Goal: Transaction & Acquisition: Purchase product/service

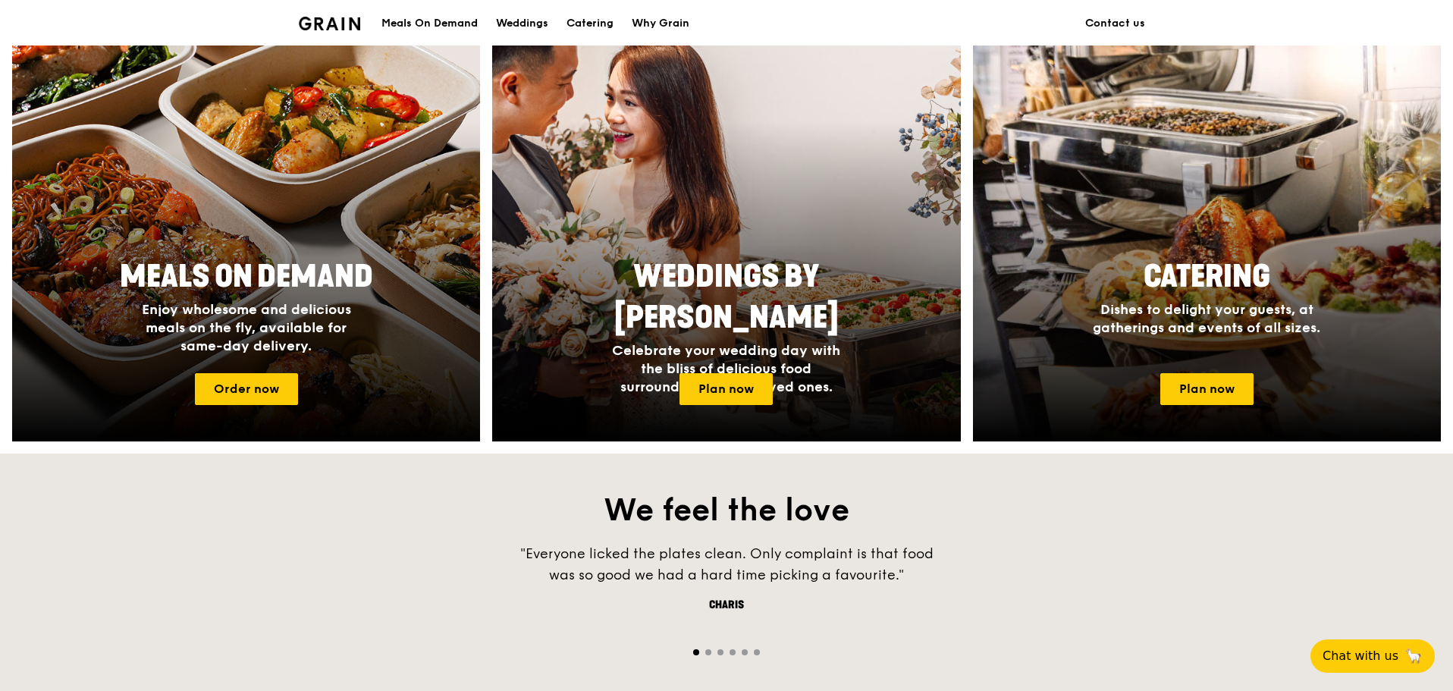
scroll to position [607, 0]
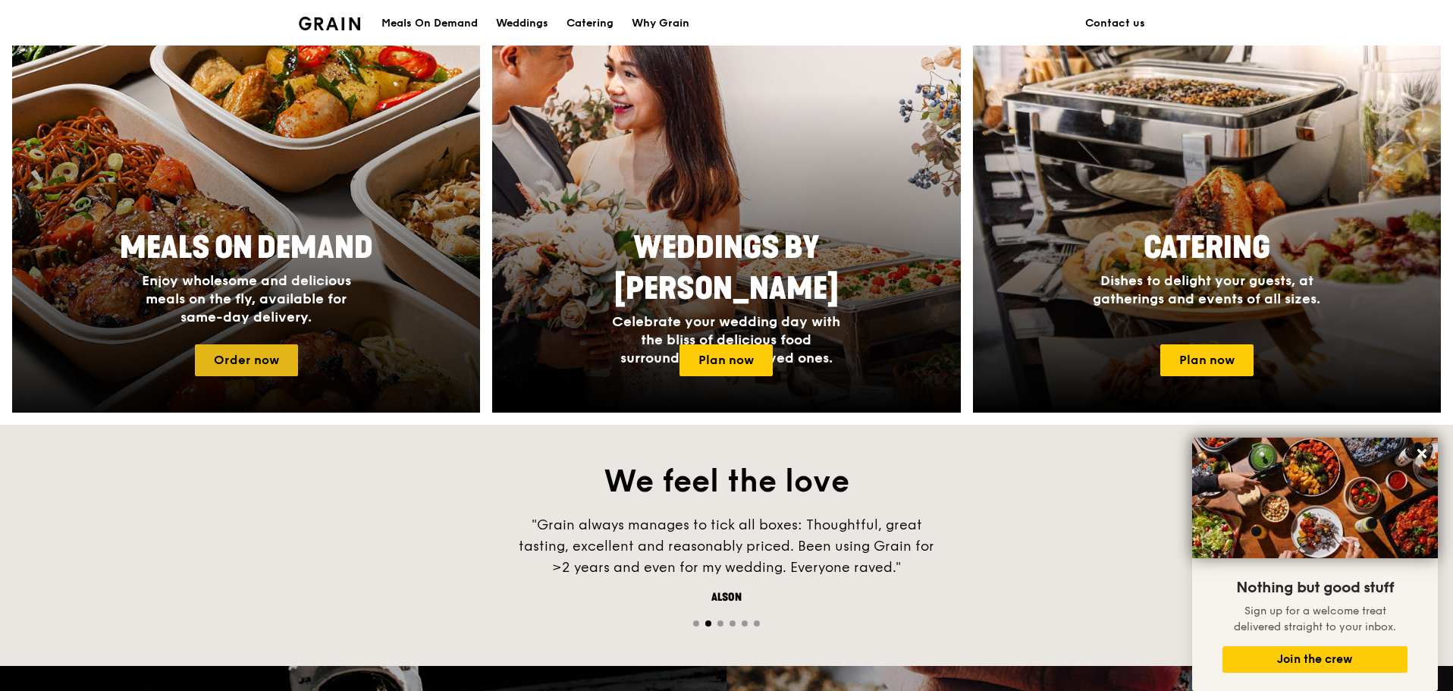
click at [287, 363] on link "Order now" at bounding box center [246, 360] width 103 height 32
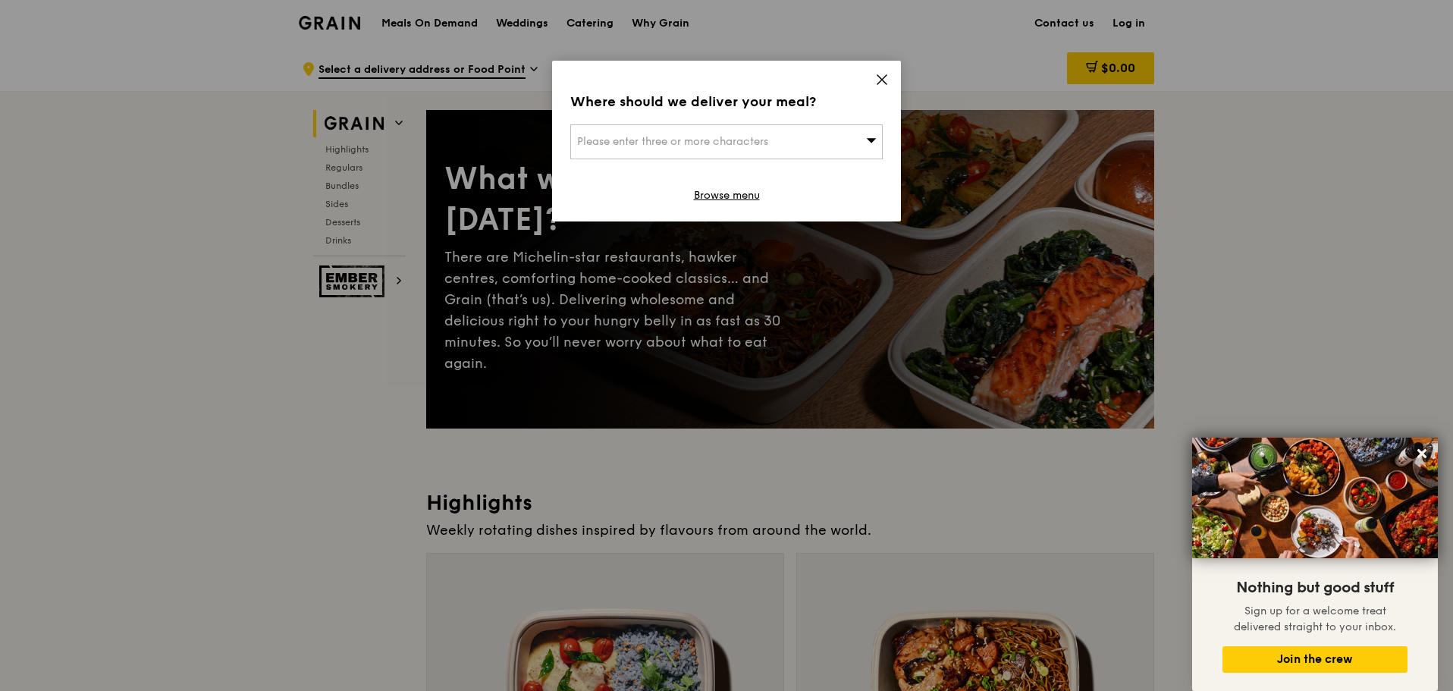
click at [834, 137] on div "Please enter three or more characters" at bounding box center [726, 141] width 313 height 35
click at [834, 137] on input "search" at bounding box center [726, 141] width 311 height 33
click at [876, 77] on icon at bounding box center [882, 80] width 14 height 14
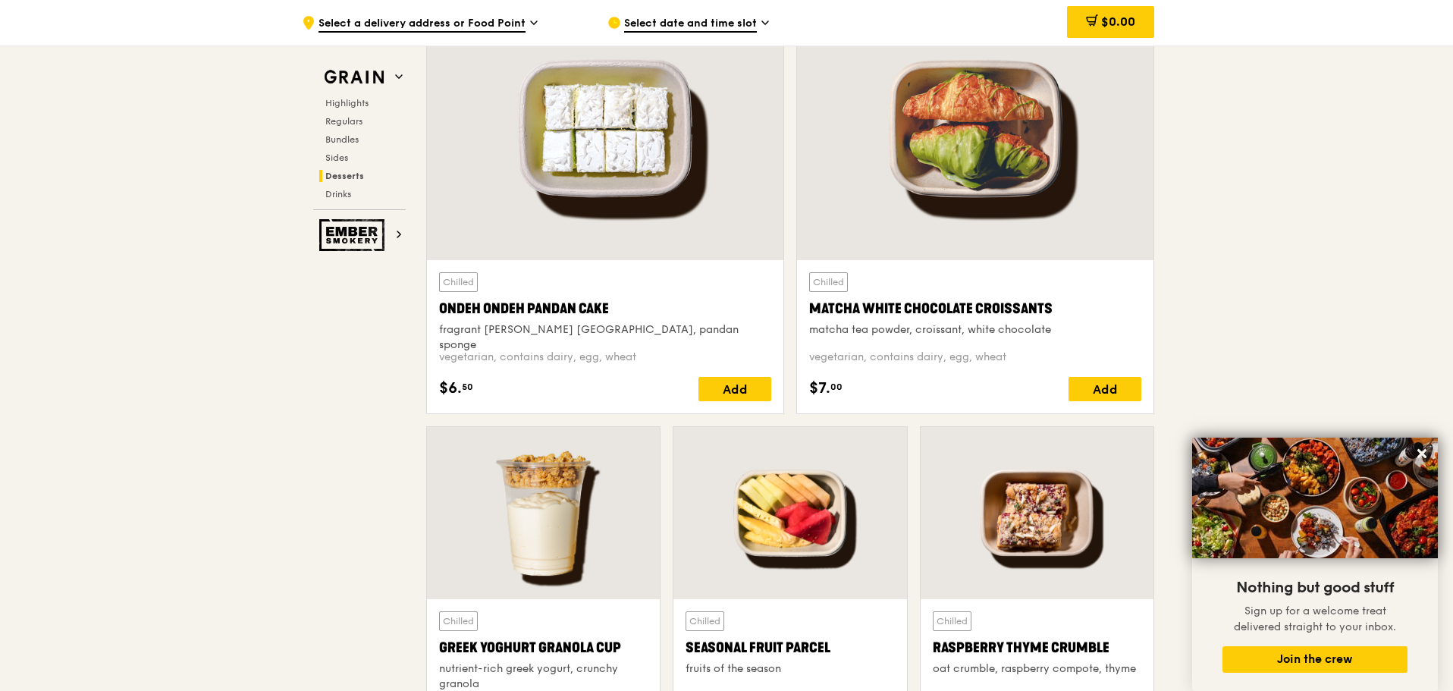
scroll to position [4703, 0]
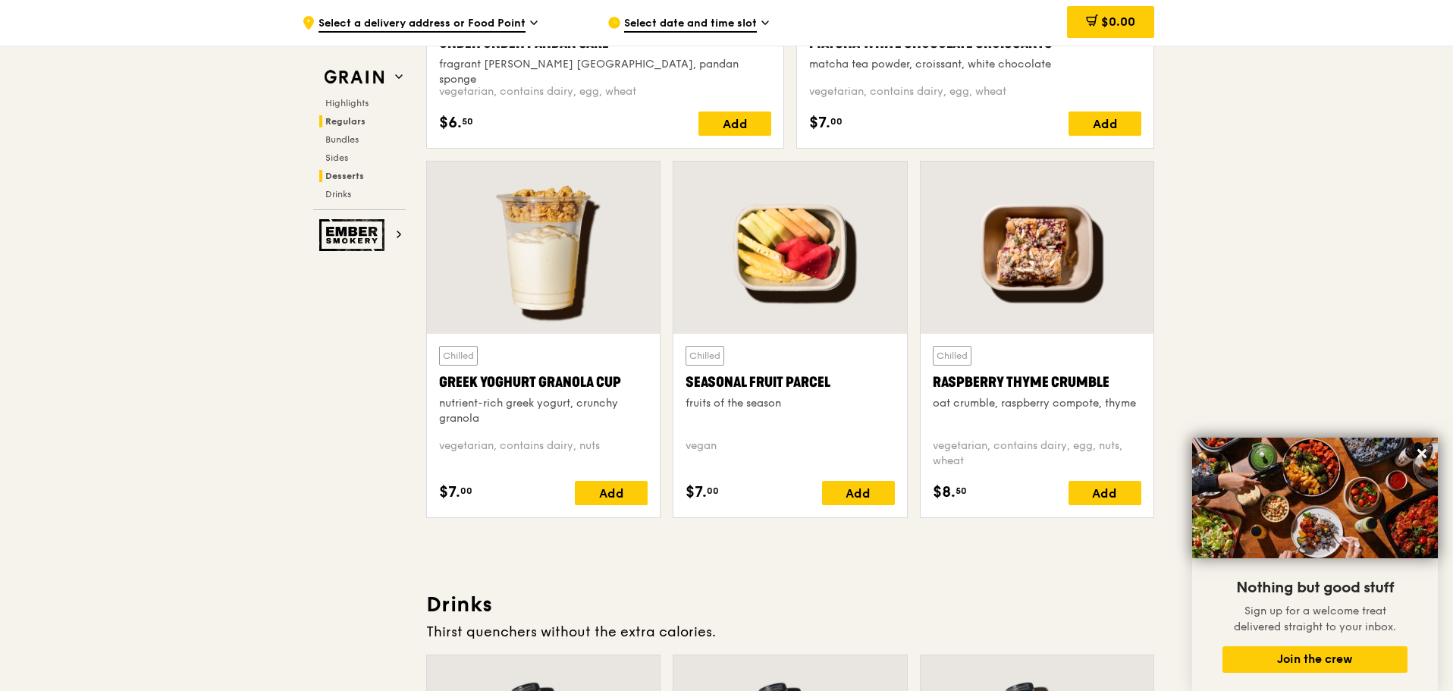
click at [344, 119] on span "Regulars" at bounding box center [345, 121] width 40 height 11
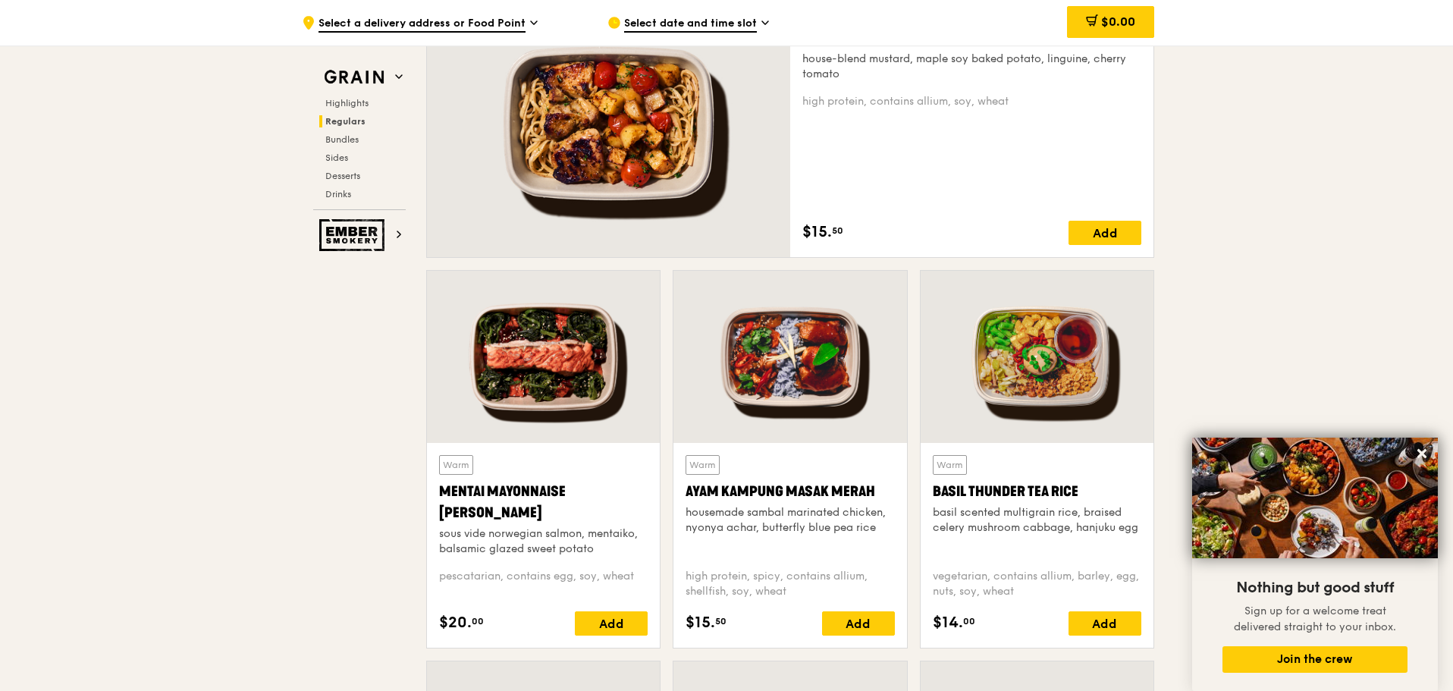
scroll to position [982, 0]
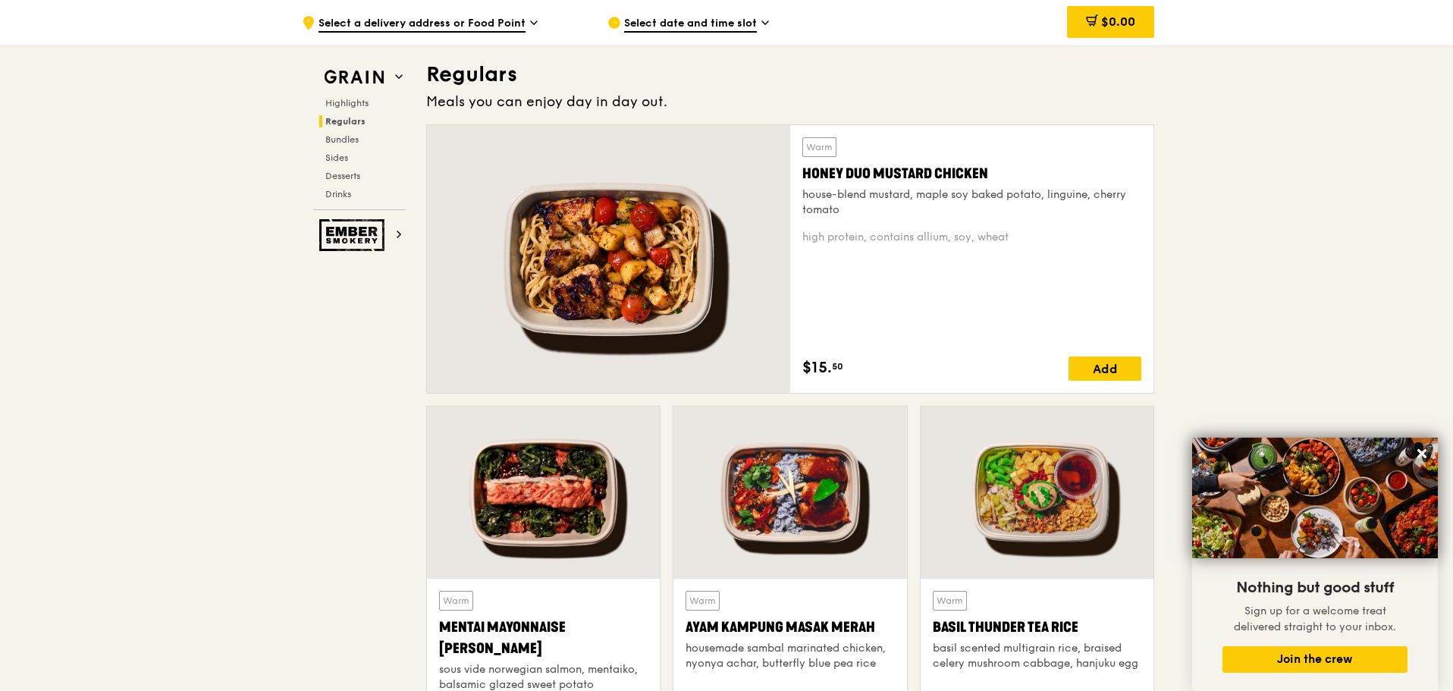
click at [633, 20] on span "Select date and time slot" at bounding box center [690, 24] width 133 height 17
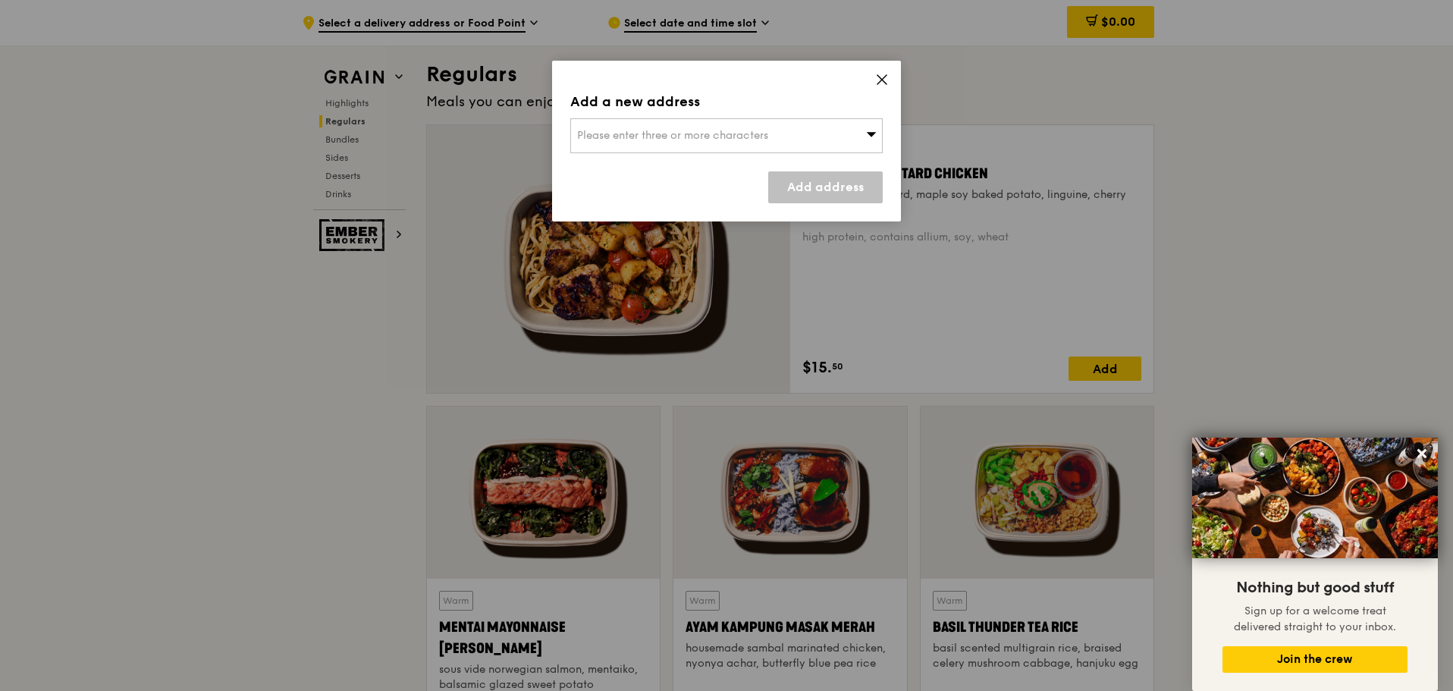
click at [659, 128] on div "Please enter three or more characters" at bounding box center [726, 135] width 313 height 35
click at [659, 128] on input "search" at bounding box center [726, 135] width 311 height 33
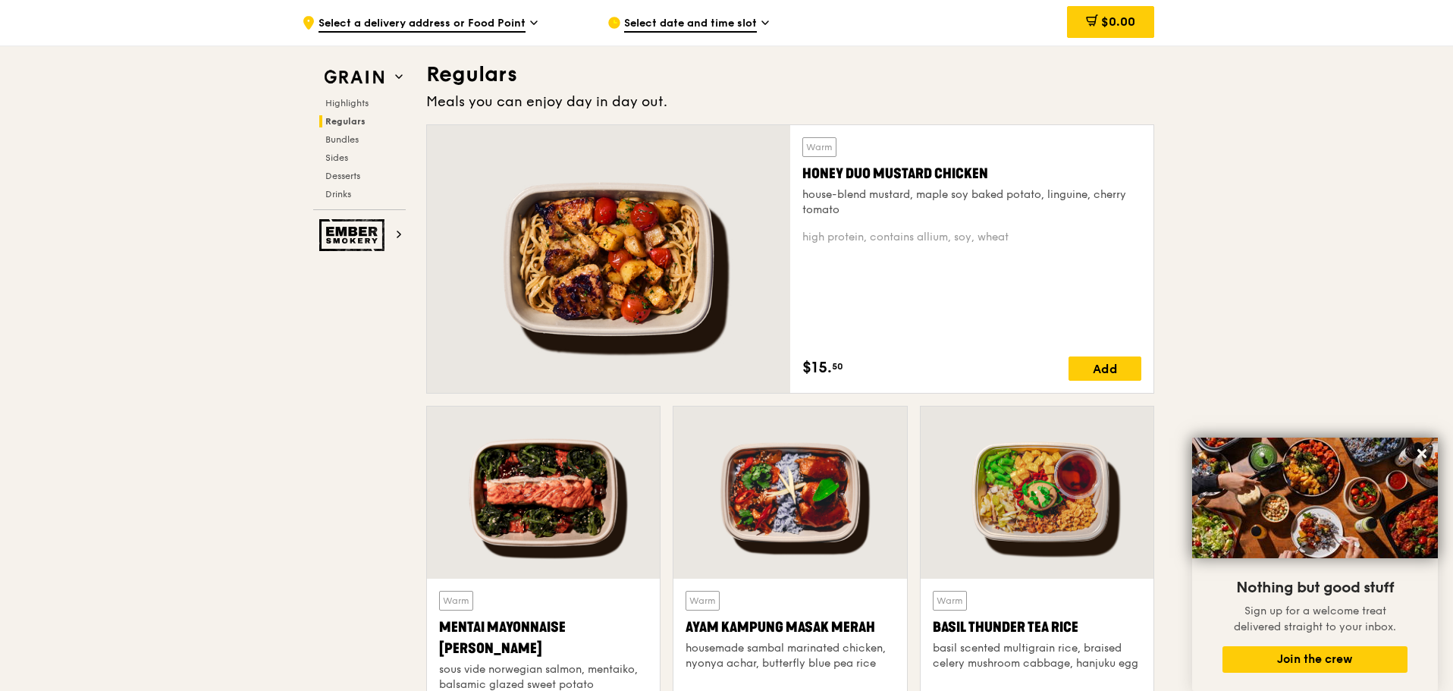
click at [425, 24] on span "Select a delivery address or Food Point" at bounding box center [422, 24] width 207 height 17
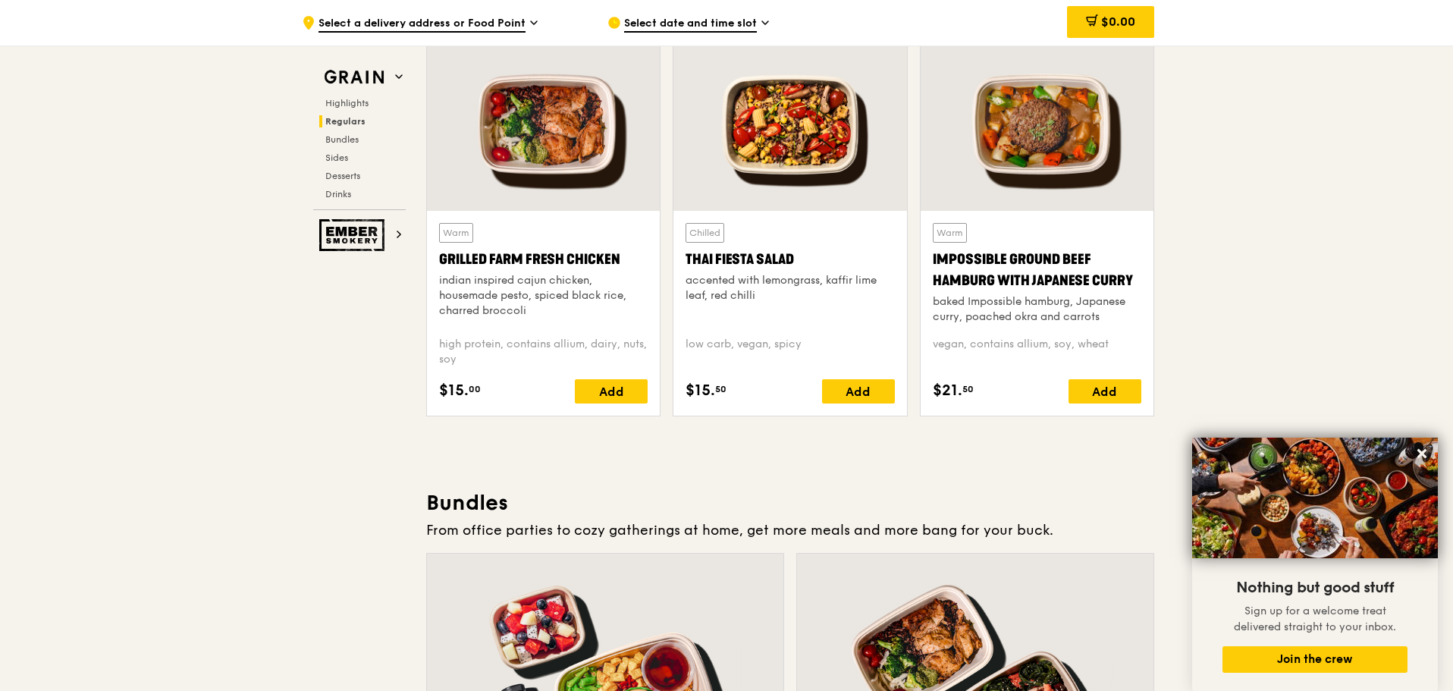
scroll to position [2044, 0]
